Goal: Information Seeking & Learning: Learn about a topic

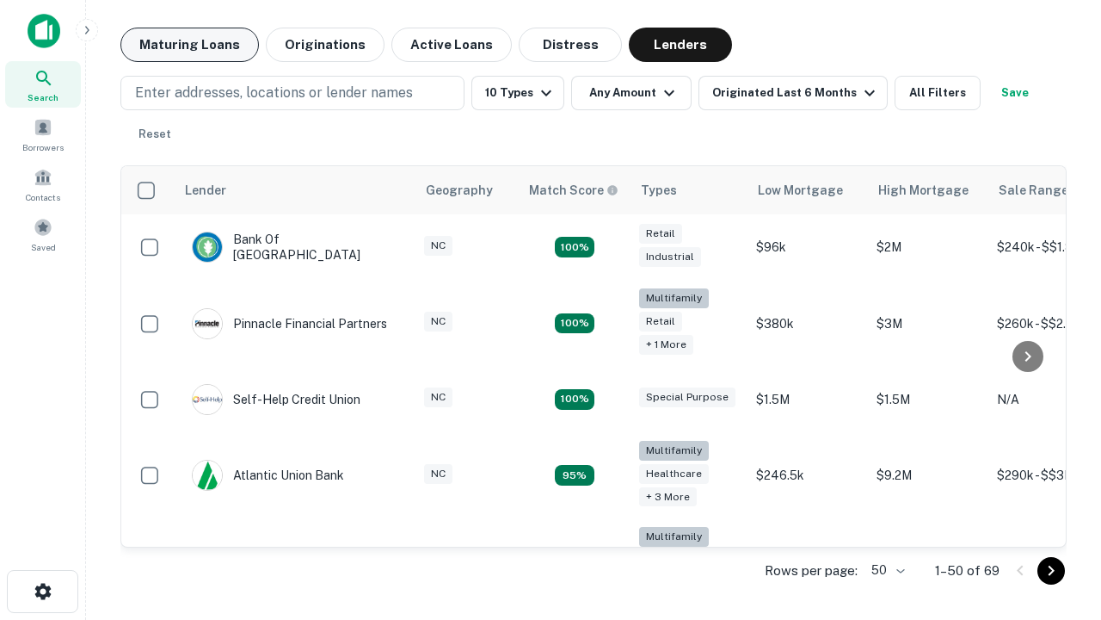
click at [189, 45] on button "Maturing Loans" at bounding box center [189, 45] width 139 height 34
